Goal: Information Seeking & Learning: Learn about a topic

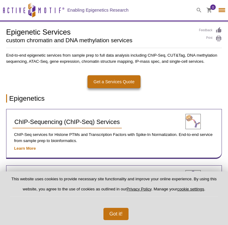
select select "[GEOGRAPHIC_DATA]"
click at [110, 215] on button "Got it!" at bounding box center [115, 214] width 25 height 12
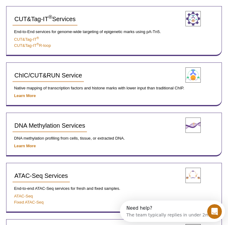
scroll to position [176, 0]
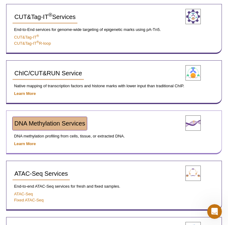
click at [74, 122] on span "DNA Methylation Services" at bounding box center [49, 123] width 71 height 7
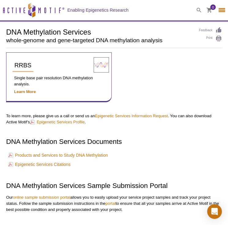
select select "[GEOGRAPHIC_DATA]"
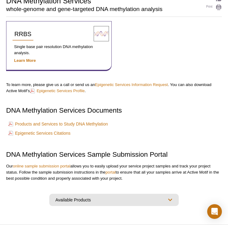
scroll to position [31, 0]
